Goal: Information Seeking & Learning: Learn about a topic

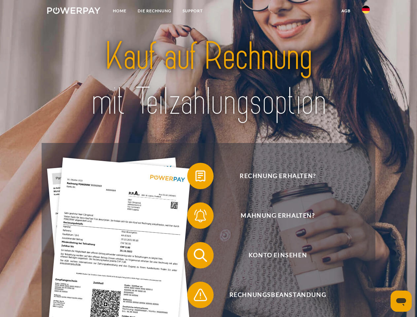
click at [74, 12] on img at bounding box center [73, 10] width 53 height 7
click at [366, 12] on img at bounding box center [366, 10] width 8 height 8
click at [346, 11] on link "agb" at bounding box center [346, 11] width 20 height 12
click at [196, 177] on span at bounding box center [190, 176] width 33 height 33
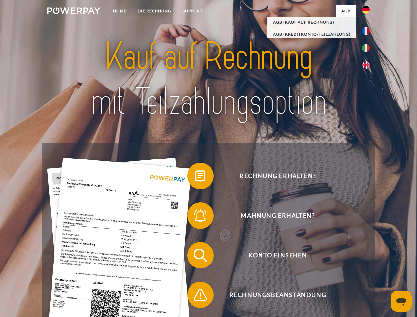
click at [196, 217] on span at bounding box center [190, 215] width 33 height 33
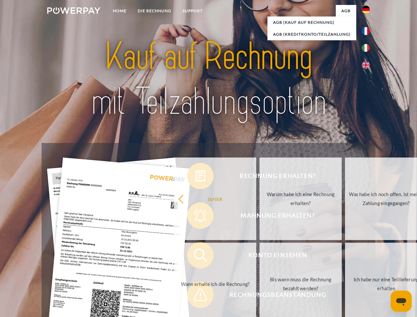
click at [260, 257] on link "Bis wann muss die Rechnung bezahlt werden?" at bounding box center [301, 284] width 82 height 83
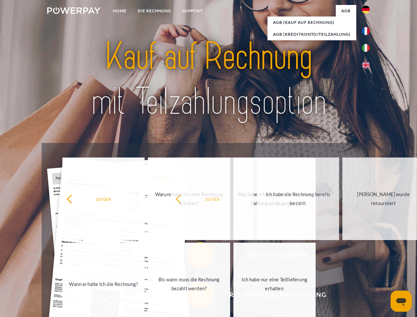
click at [196, 296] on span at bounding box center [190, 295] width 33 height 33
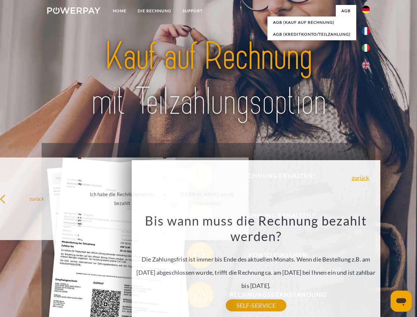
click at [401, 301] on icon "Messaging-Fenster öffnen" at bounding box center [401, 302] width 10 height 8
